Goal: Information Seeking & Learning: Find specific fact

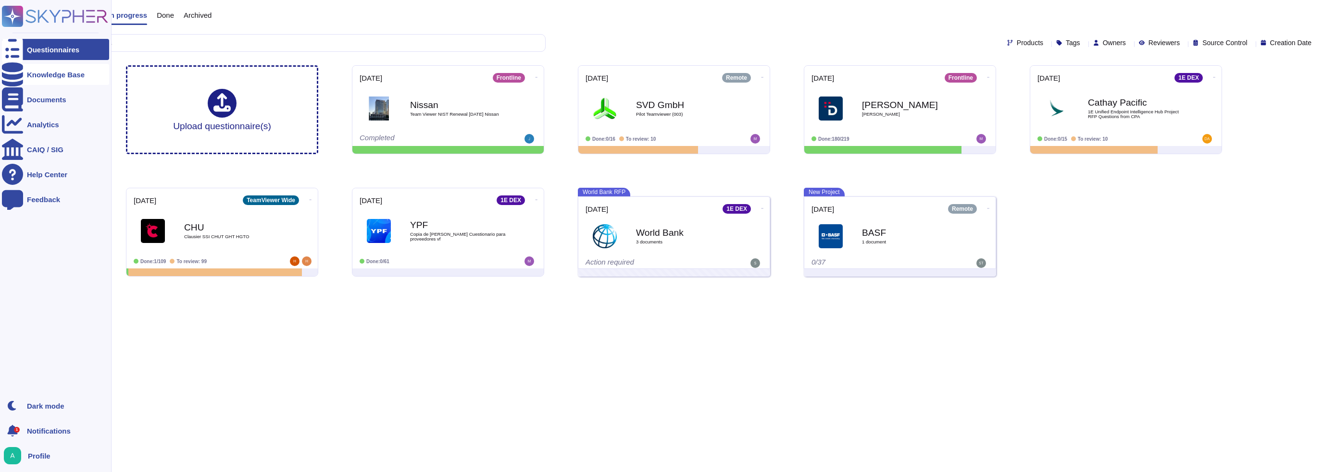
click at [15, 76] on icon at bounding box center [12, 74] width 21 height 24
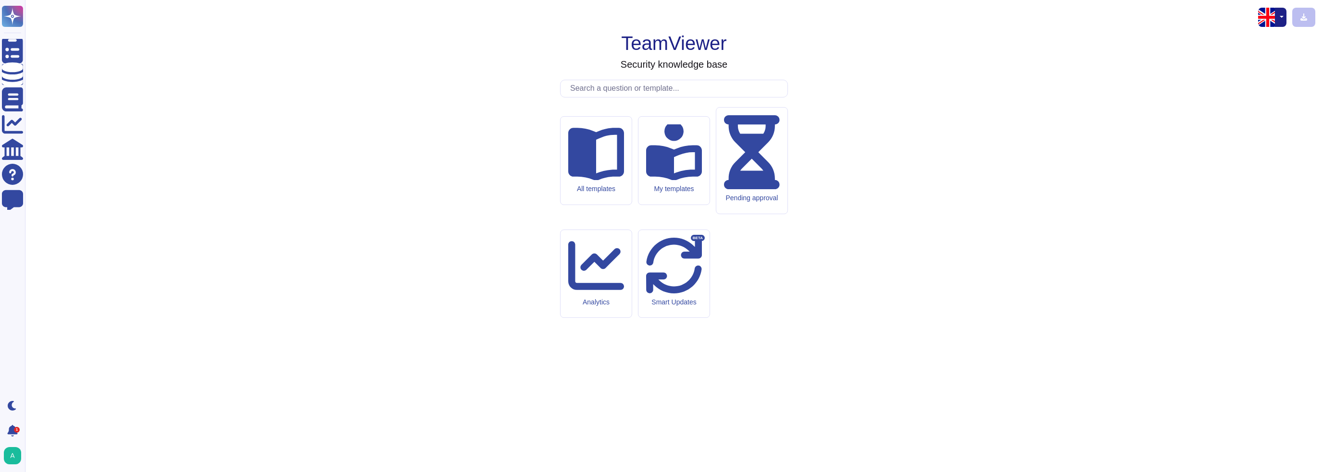
click at [674, 97] on input "text" at bounding box center [676, 88] width 222 height 17
click at [1284, 15] on button "button" at bounding box center [1280, 17] width 12 height 19
click at [687, 97] on input "text" at bounding box center [676, 88] width 222 height 17
click at [659, 97] on input "text" at bounding box center [676, 88] width 222 height 17
click at [599, 97] on input "text" at bounding box center [676, 88] width 222 height 17
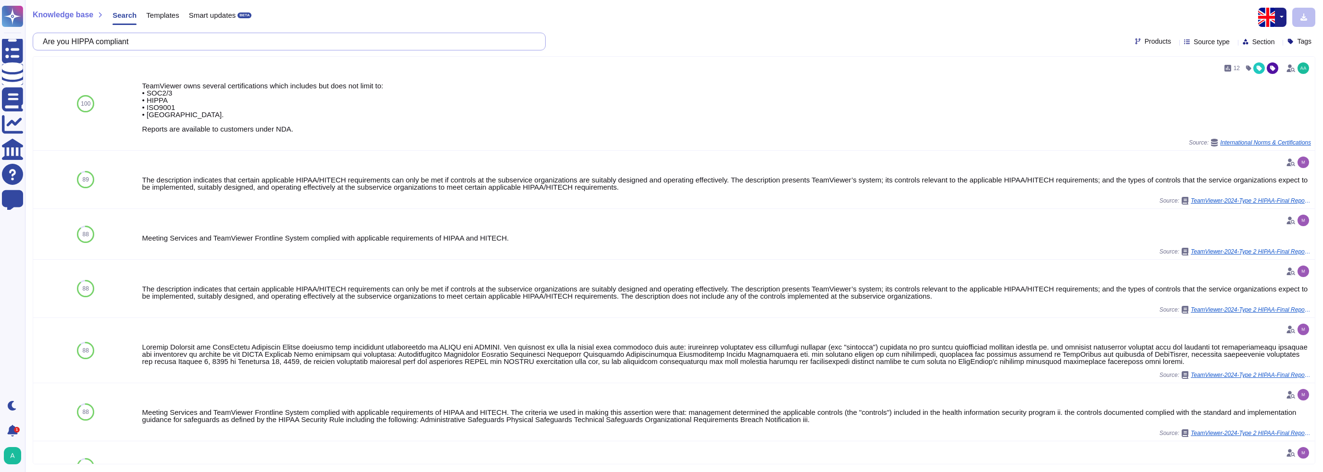
drag, startPoint x: 223, startPoint y: 48, endPoint x: -54, endPoint y: 29, distance: 277.9
click at [0, 29] on html "Questionnaires Knowledge Base Documents Analytics CAIQ / SIG Help Center Feedba…" at bounding box center [661, 236] width 1323 height 472
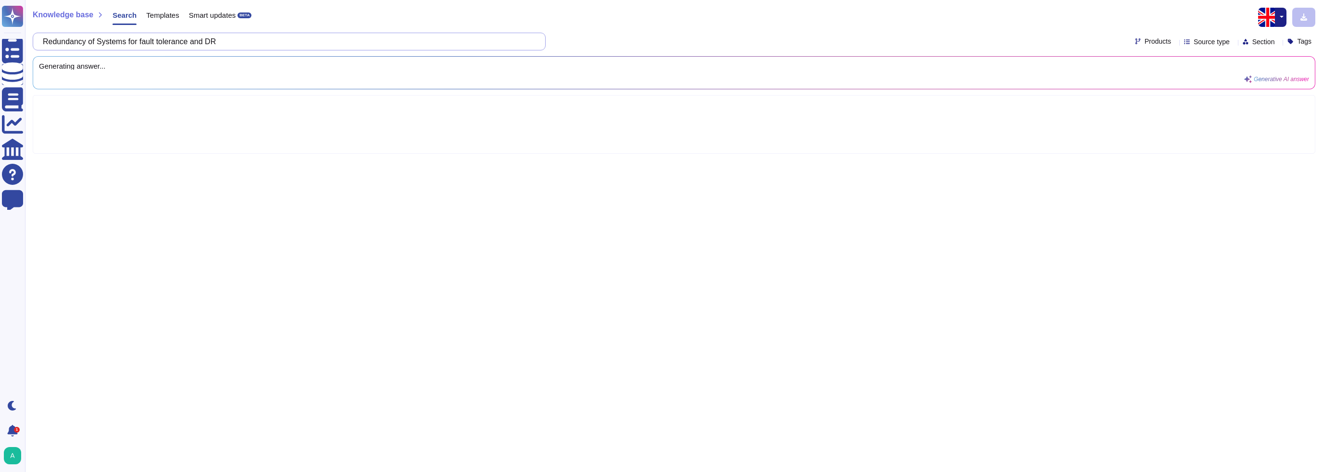
type input "Redundancy of Systems for fault tolerance and DR"
